Goal: Check status: Check status

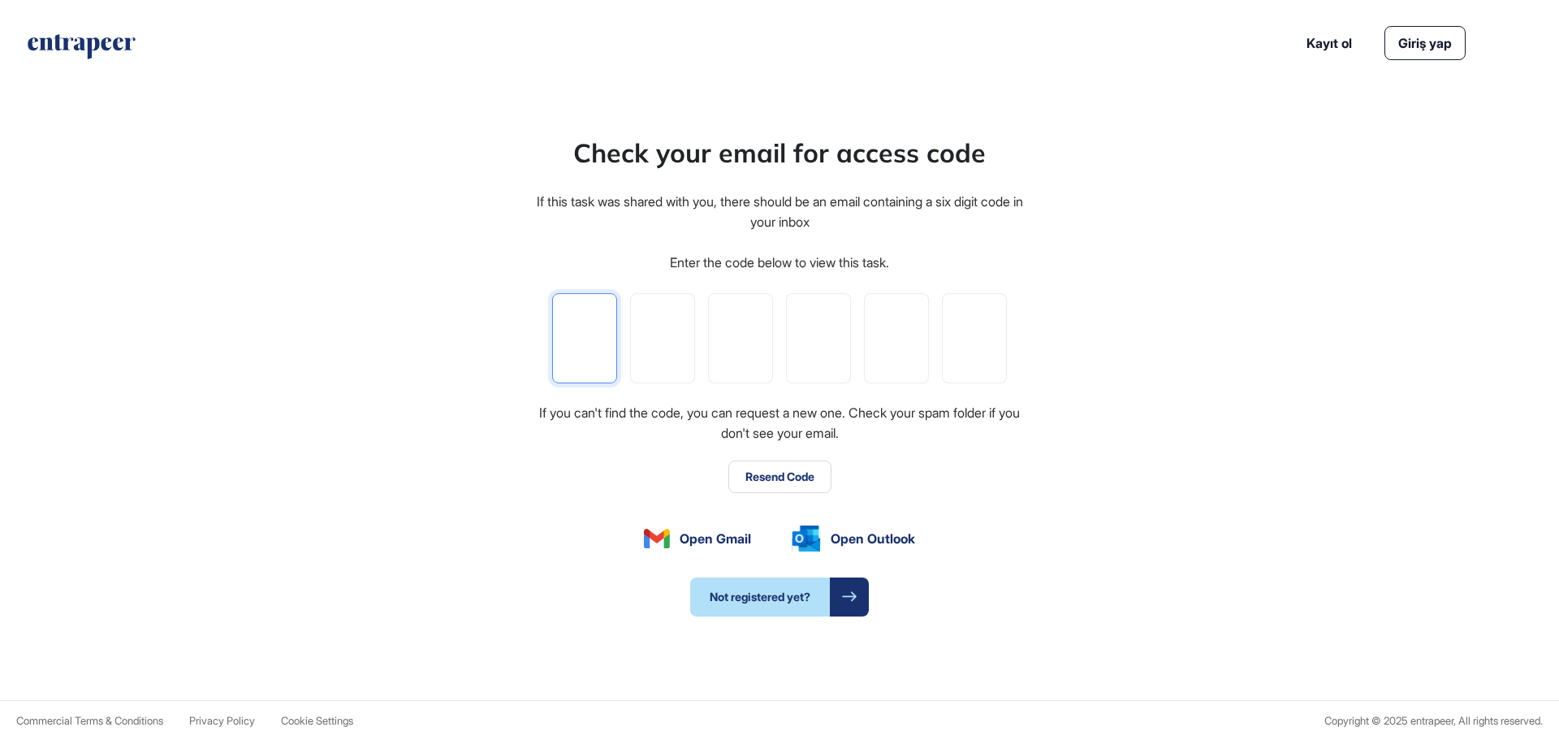
click at [610, 340] on input "tel" at bounding box center [584, 338] width 65 height 90
type input "*"
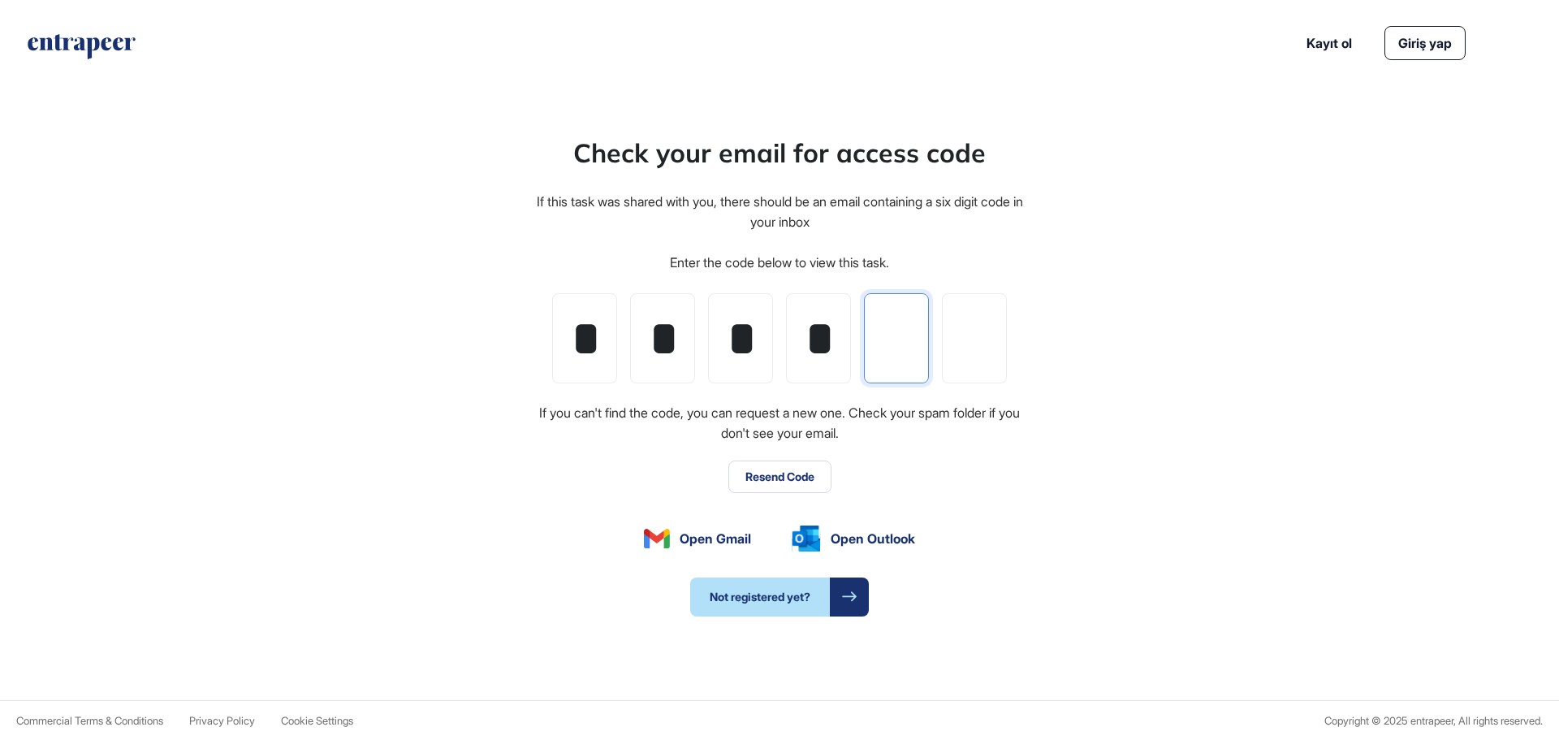
type input "*"
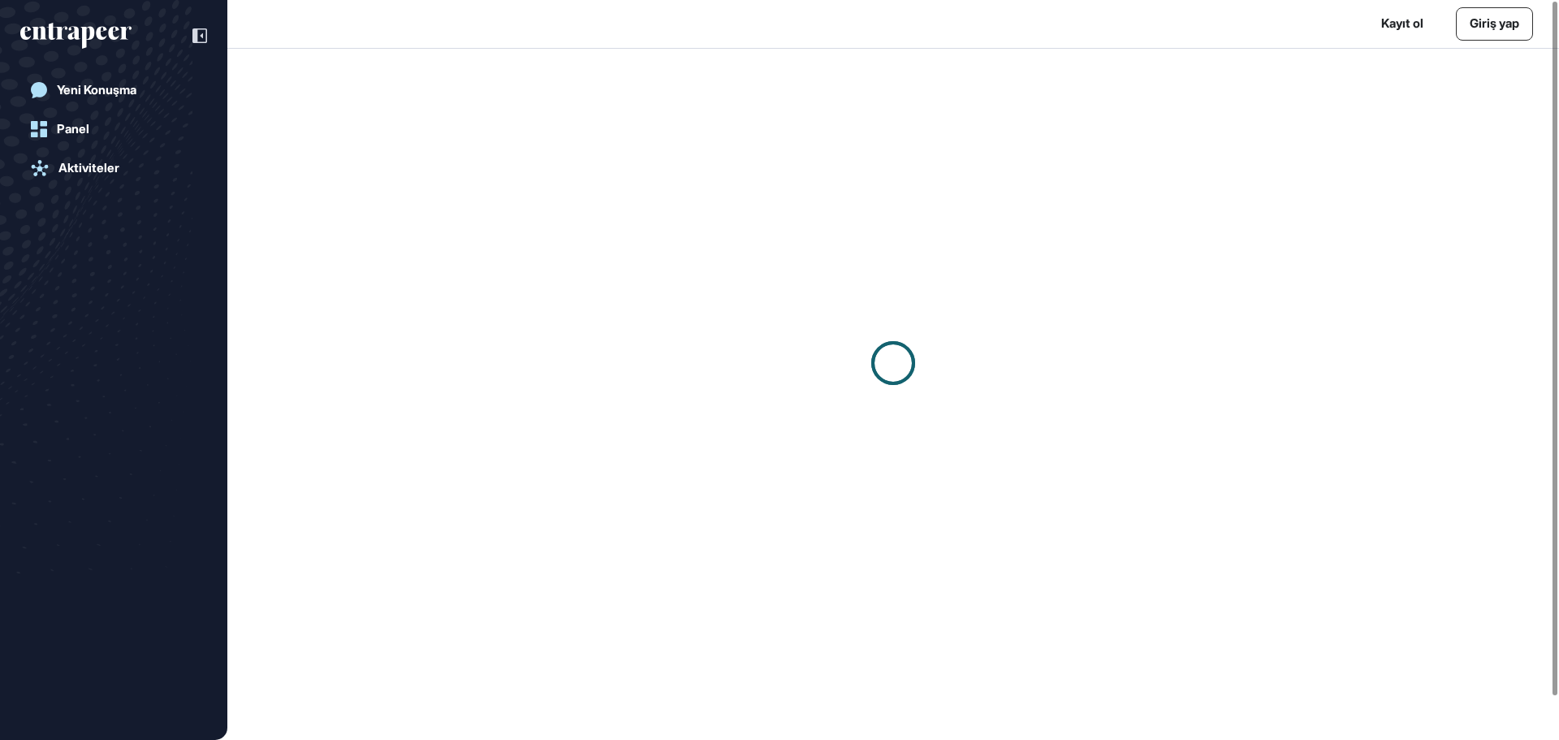
scroll to position [1, 1]
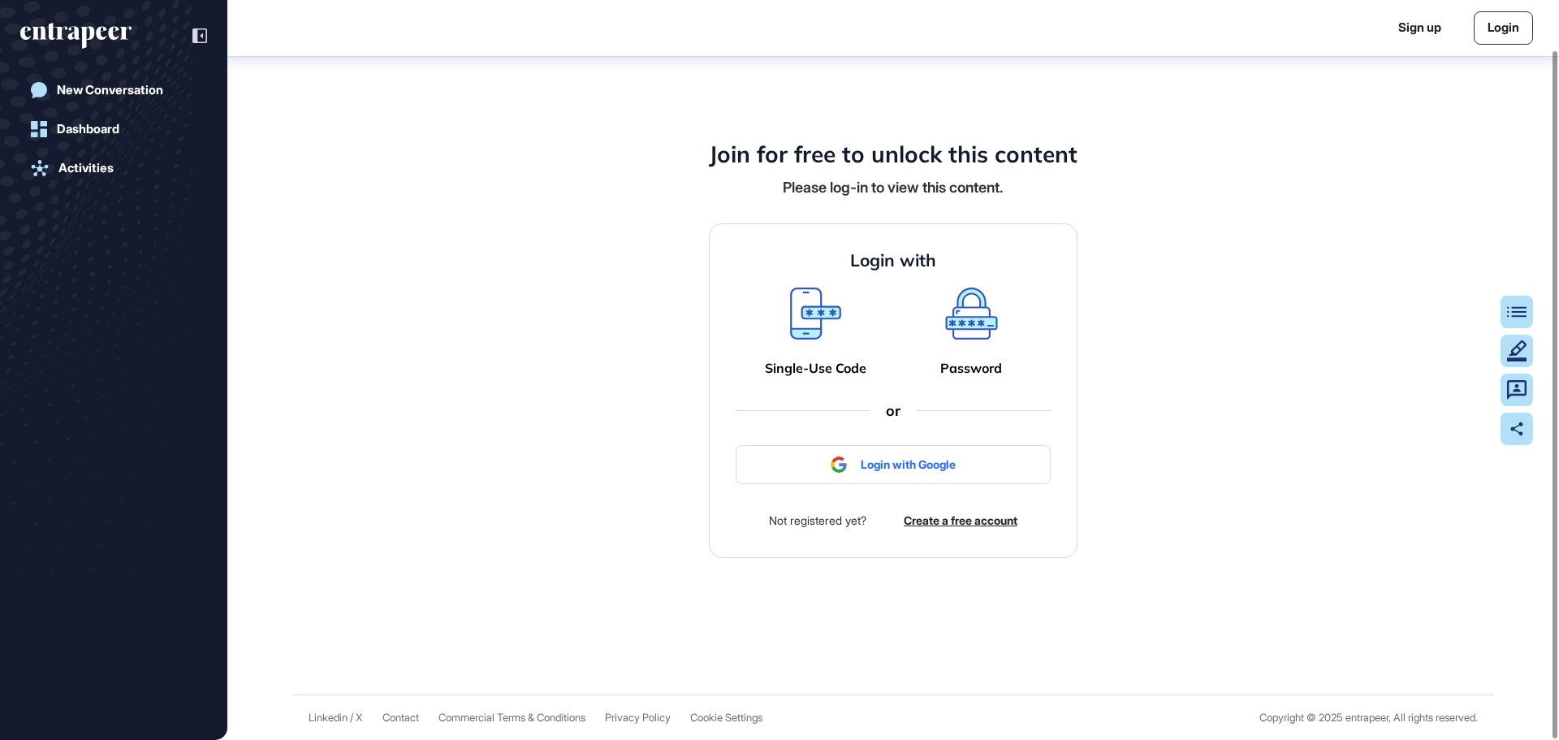
click at [811, 336] on icon at bounding box center [815, 323] width 45 height 28
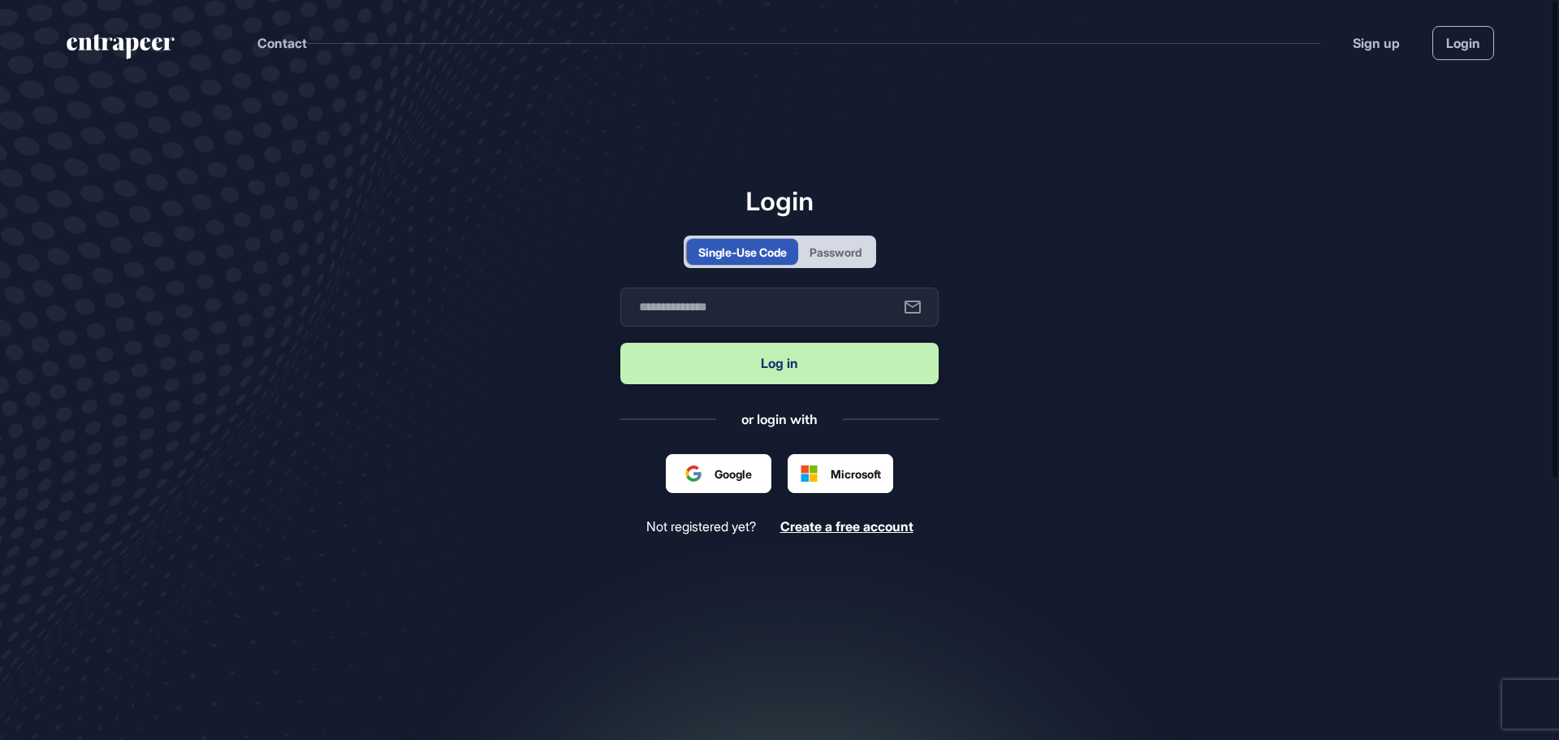
scroll to position [1, 1]
click at [719, 311] on input "text" at bounding box center [780, 307] width 318 height 39
click at [1060, 314] on main "Login Single-Use Code Password Business email Log in or login with Google Micro…" at bounding box center [779, 430] width 1559 height 691
click at [847, 257] on div "Password" at bounding box center [836, 252] width 52 height 17
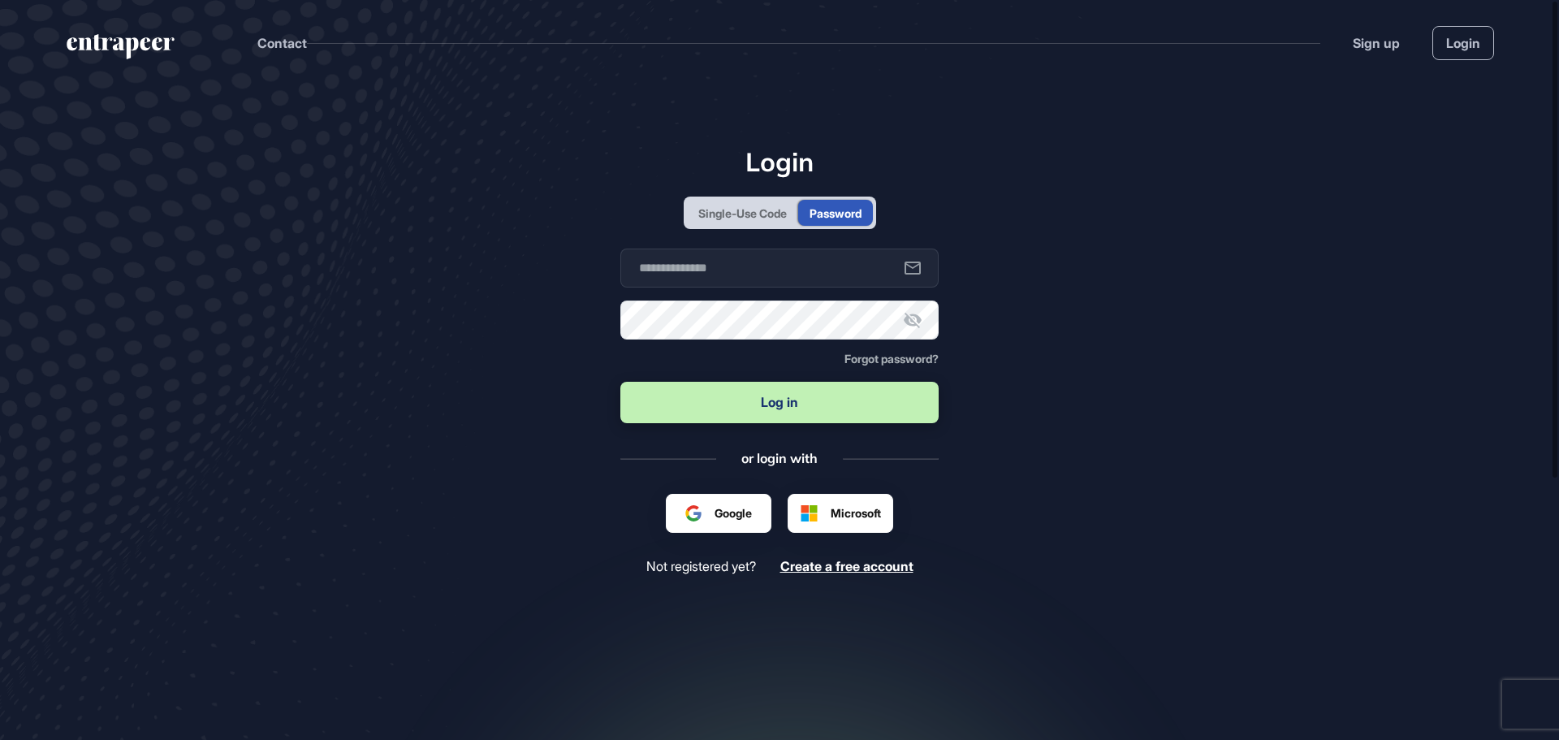
click at [768, 209] on div "Single-Use Code" at bounding box center [743, 213] width 89 height 17
